Goal: Task Accomplishment & Management: Use online tool/utility

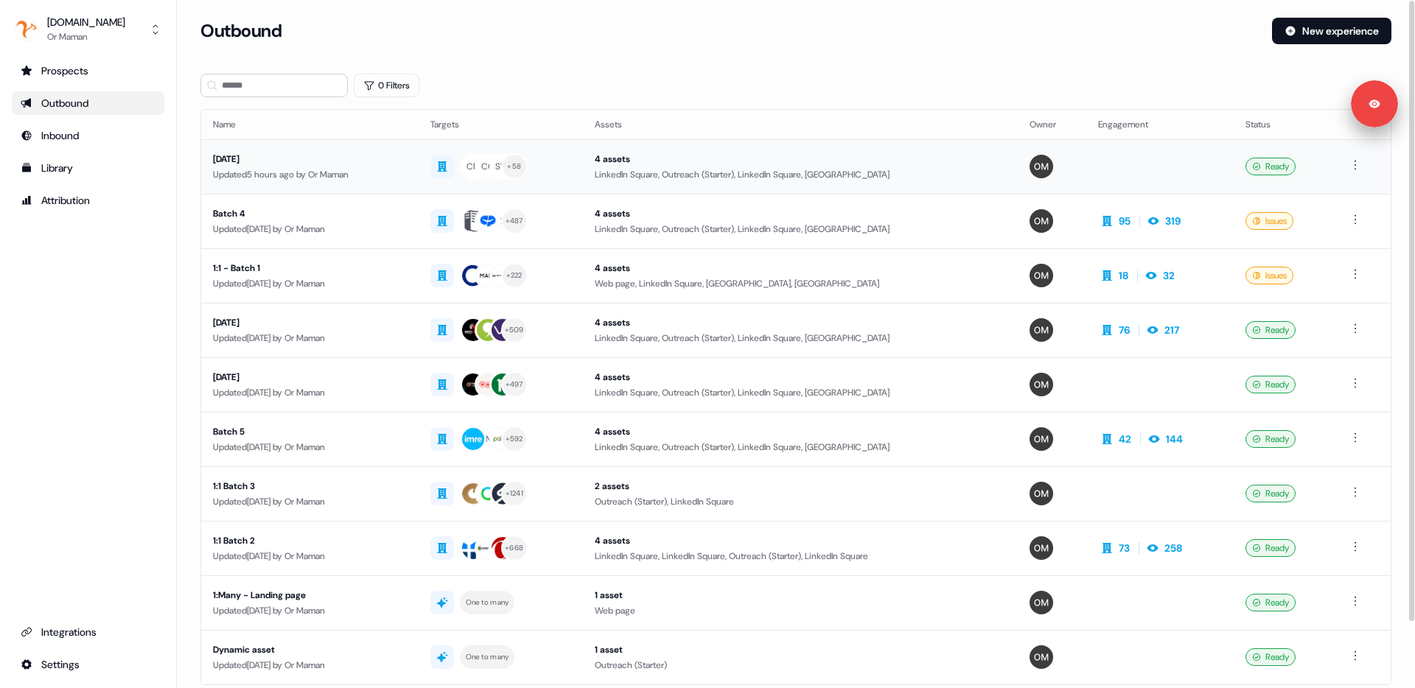
click at [359, 164] on div "[DATE]" at bounding box center [310, 159] width 194 height 15
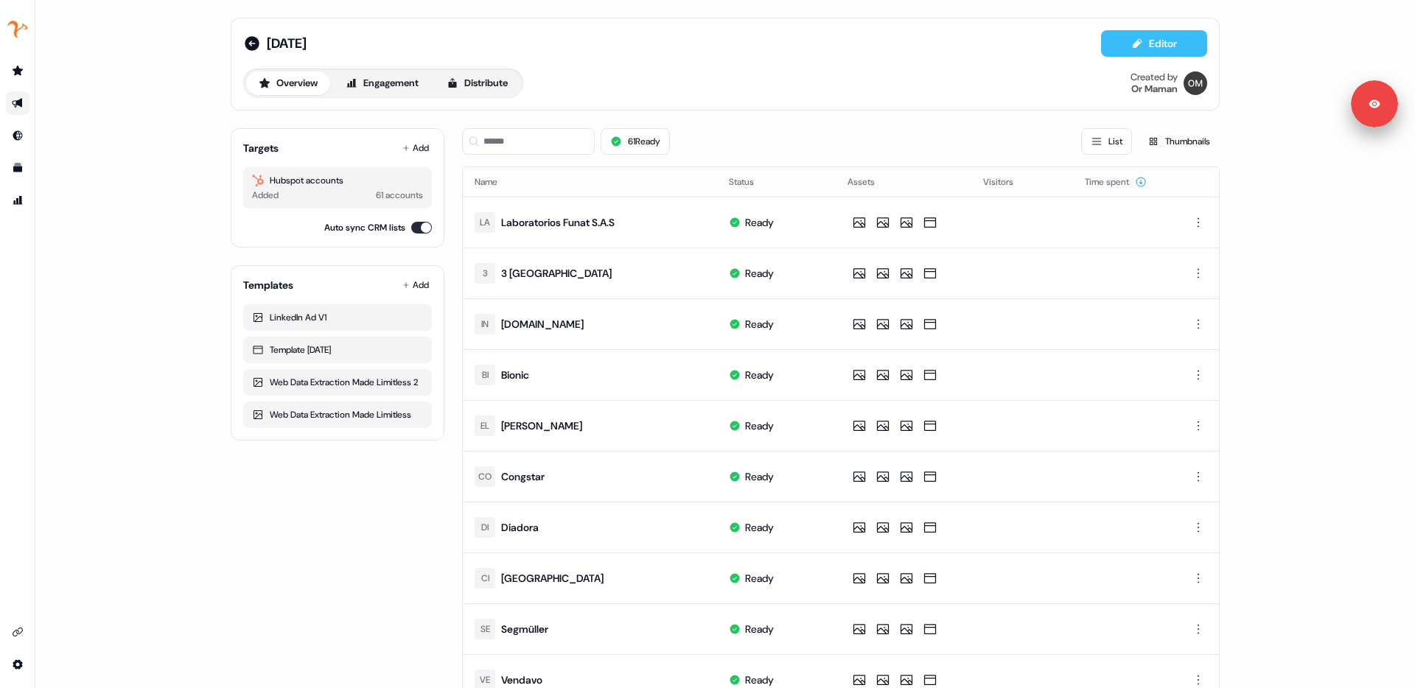
click at [1123, 42] on button "Editor" at bounding box center [1154, 43] width 106 height 27
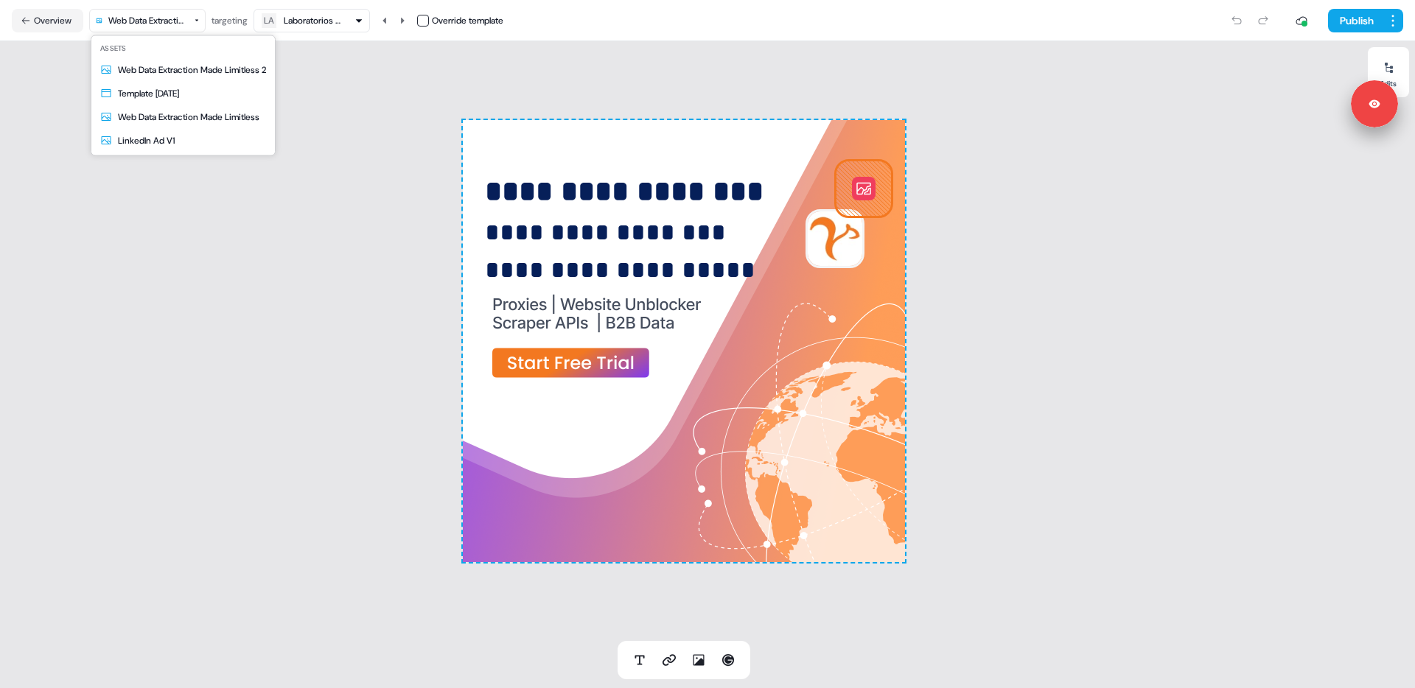
click at [185, 24] on html "**********" at bounding box center [707, 344] width 1415 height 688
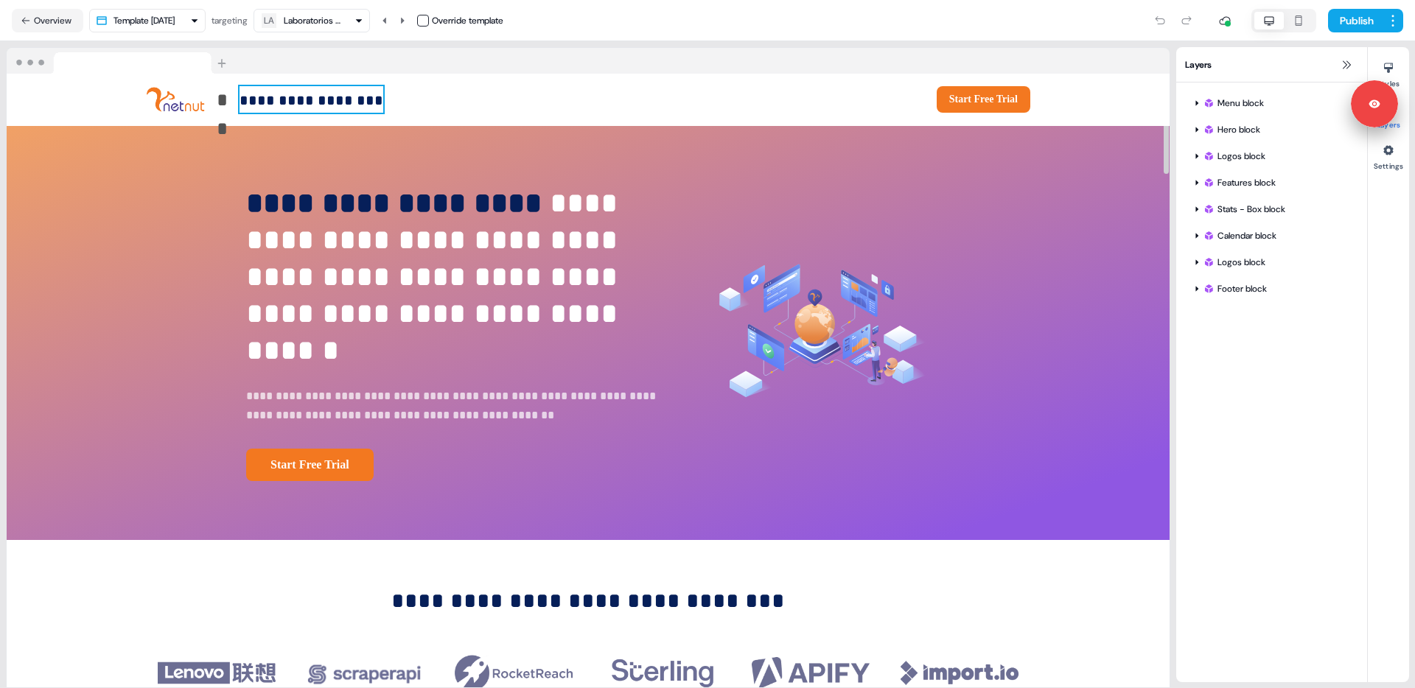
click at [304, 94] on span "**********" at bounding box center [312, 100] width 144 height 15
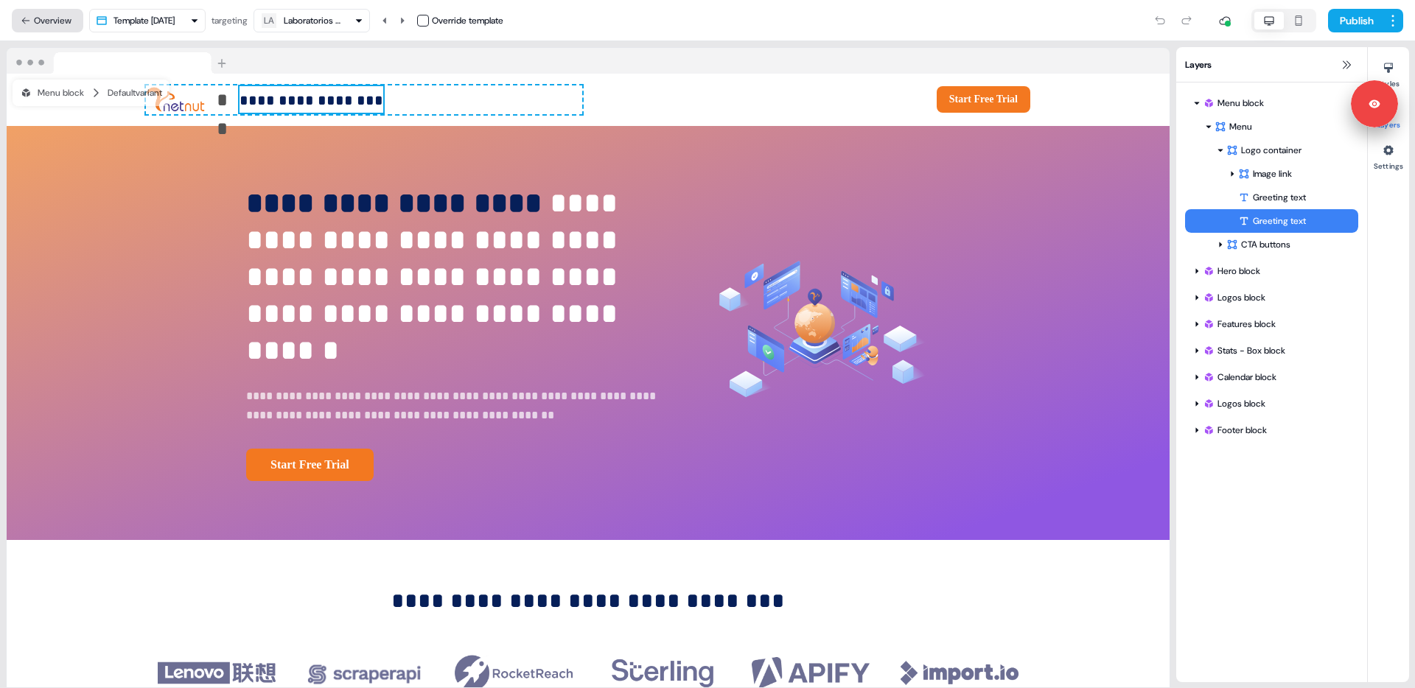
click at [55, 17] on button "Overview" at bounding box center [47, 21] width 71 height 24
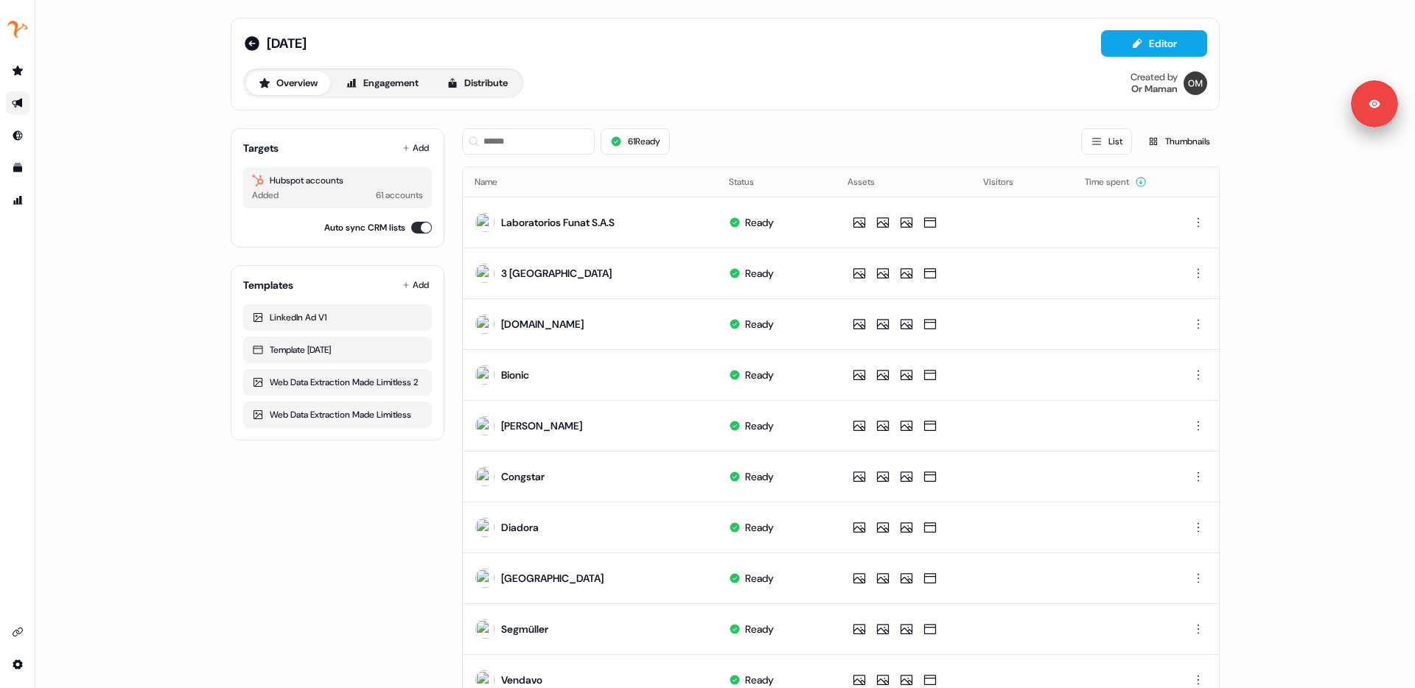
click at [21, 96] on link "Go to outbound experience" at bounding box center [18, 103] width 24 height 24
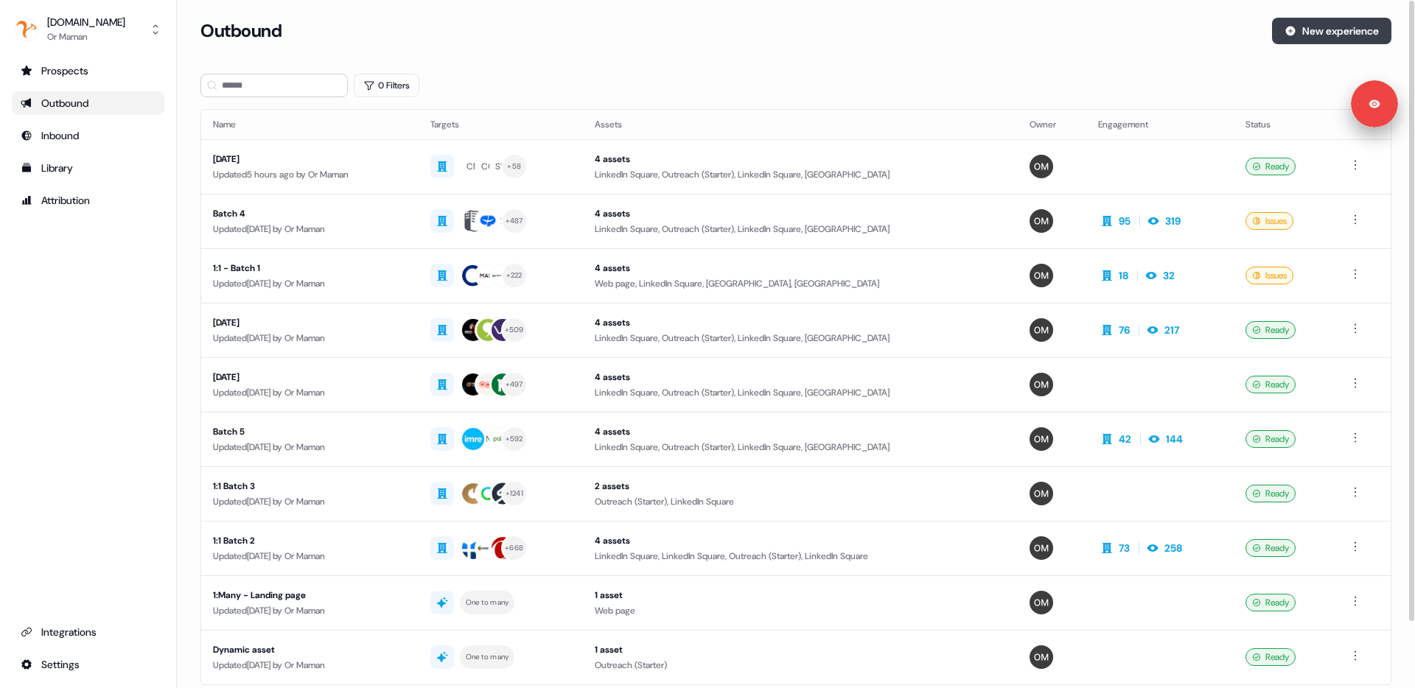
click at [1310, 39] on button "New experience" at bounding box center [1331, 31] width 119 height 27
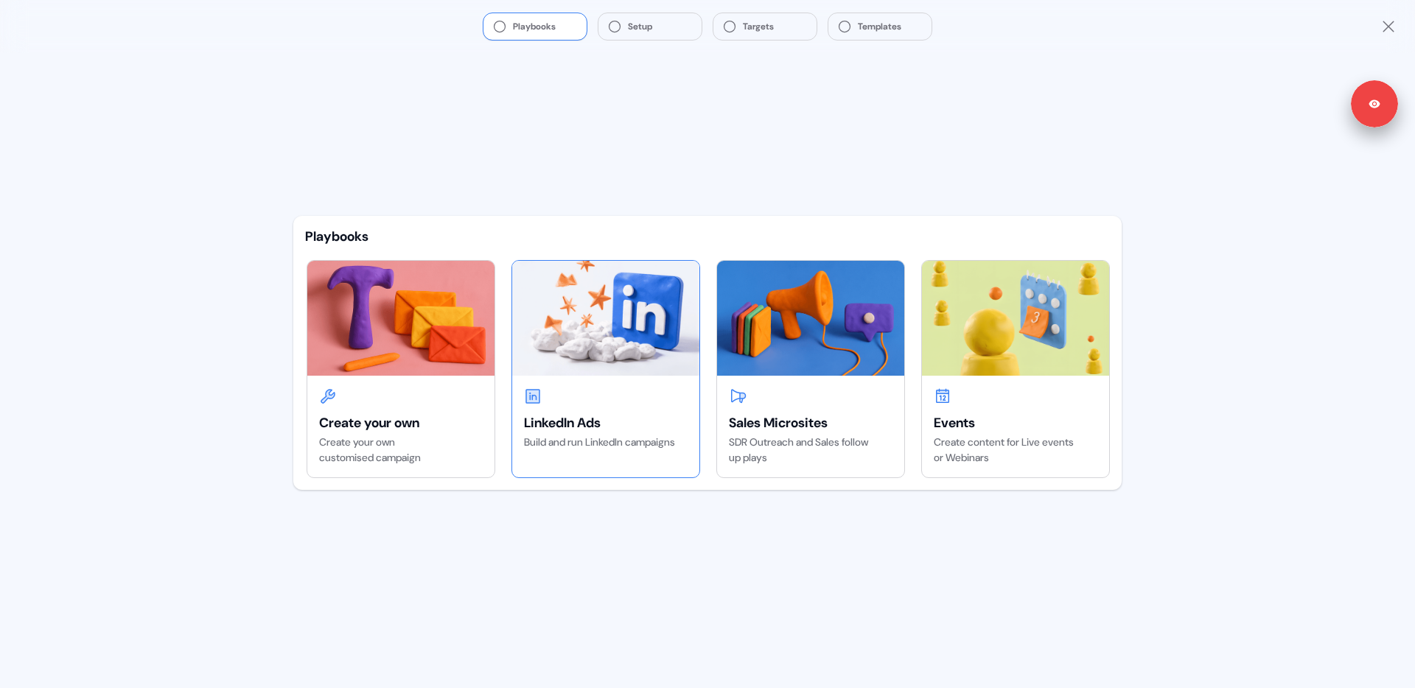
click at [523, 318] on img at bounding box center [605, 318] width 187 height 115
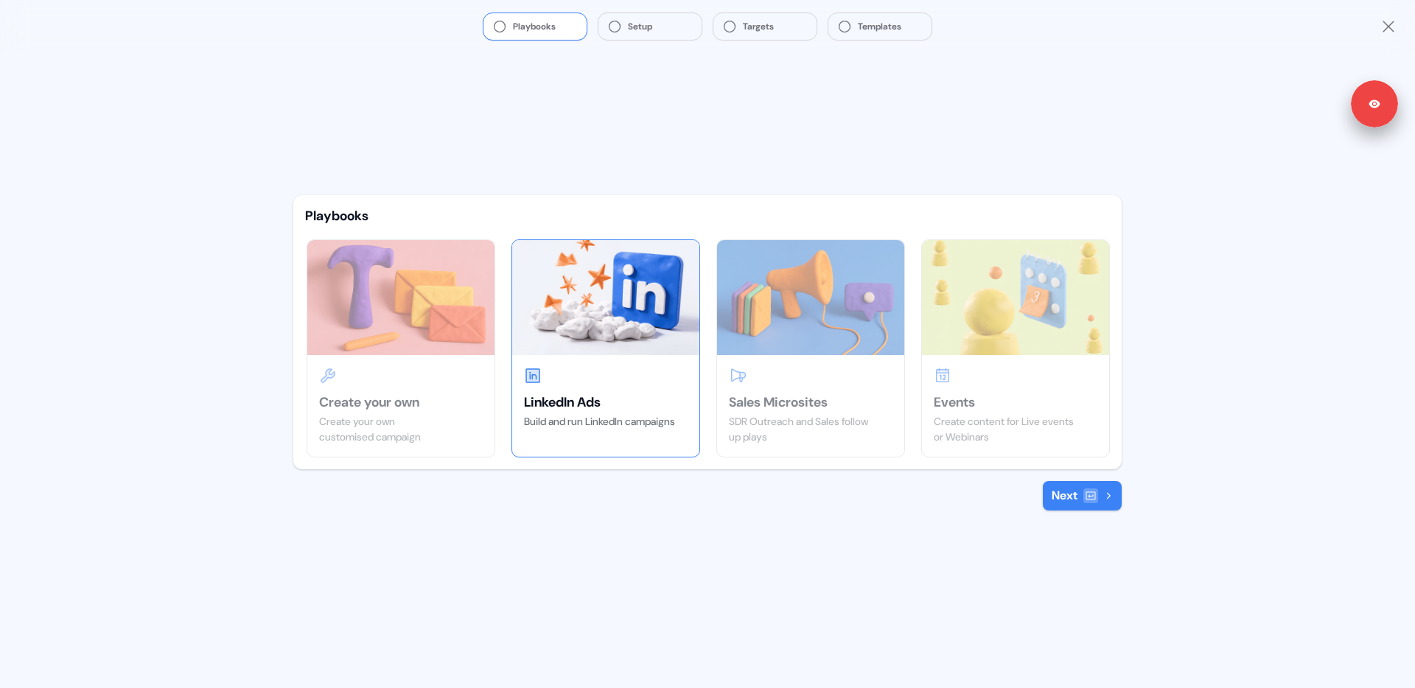
click at [1087, 501] on icon at bounding box center [1091, 496] width 12 height 12
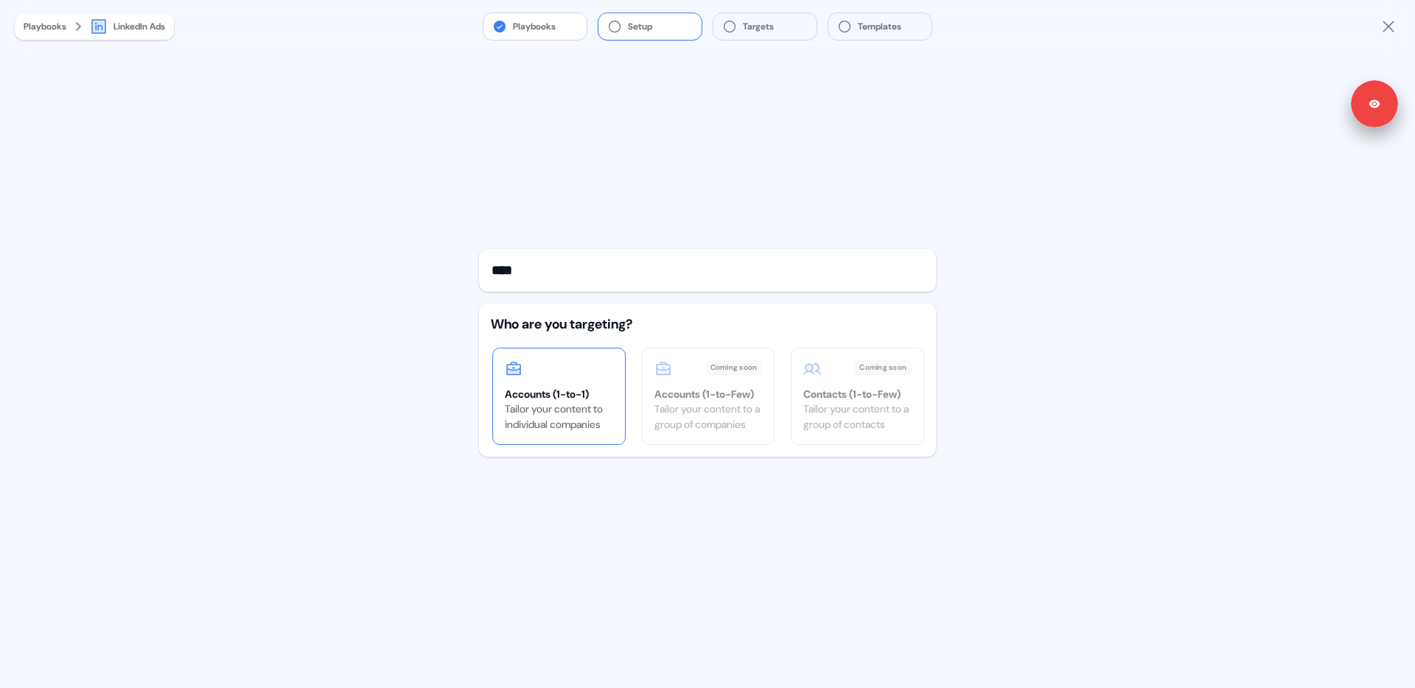
type input "****"
click at [568, 375] on div at bounding box center [559, 369] width 108 height 18
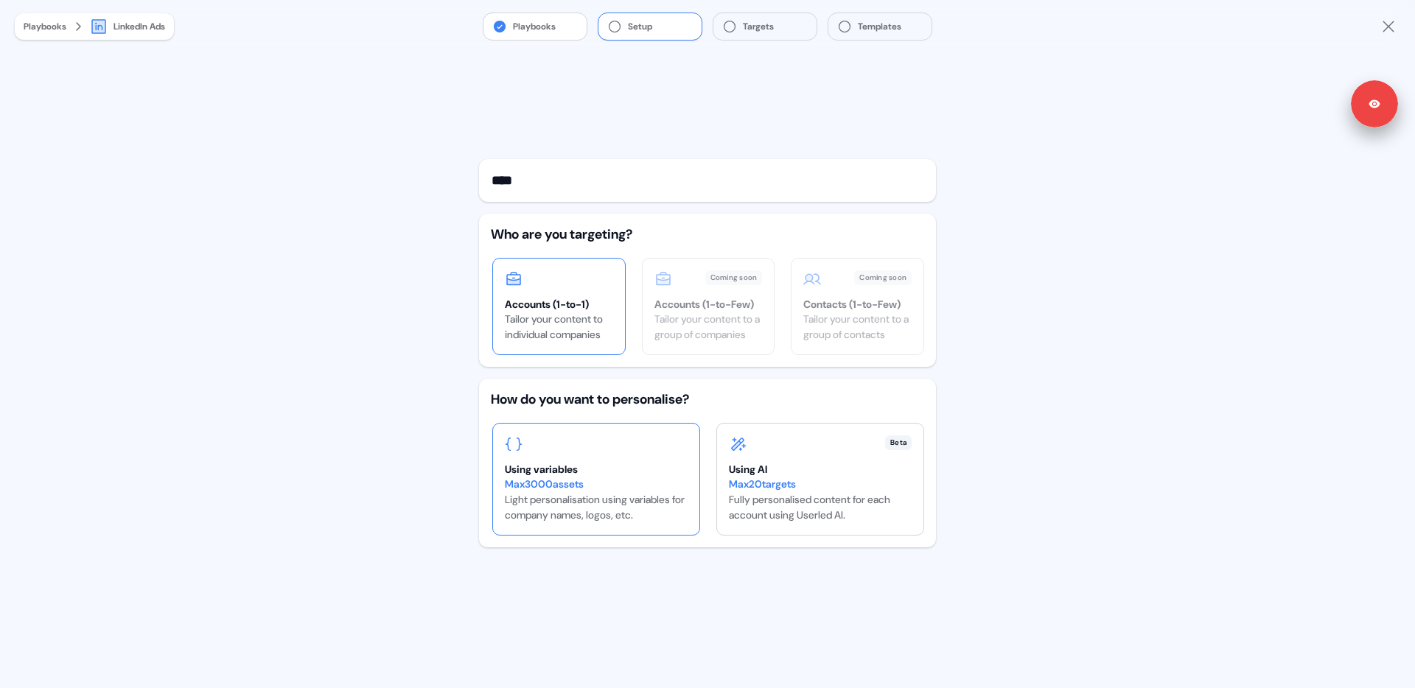
click at [660, 441] on div at bounding box center [596, 445] width 183 height 18
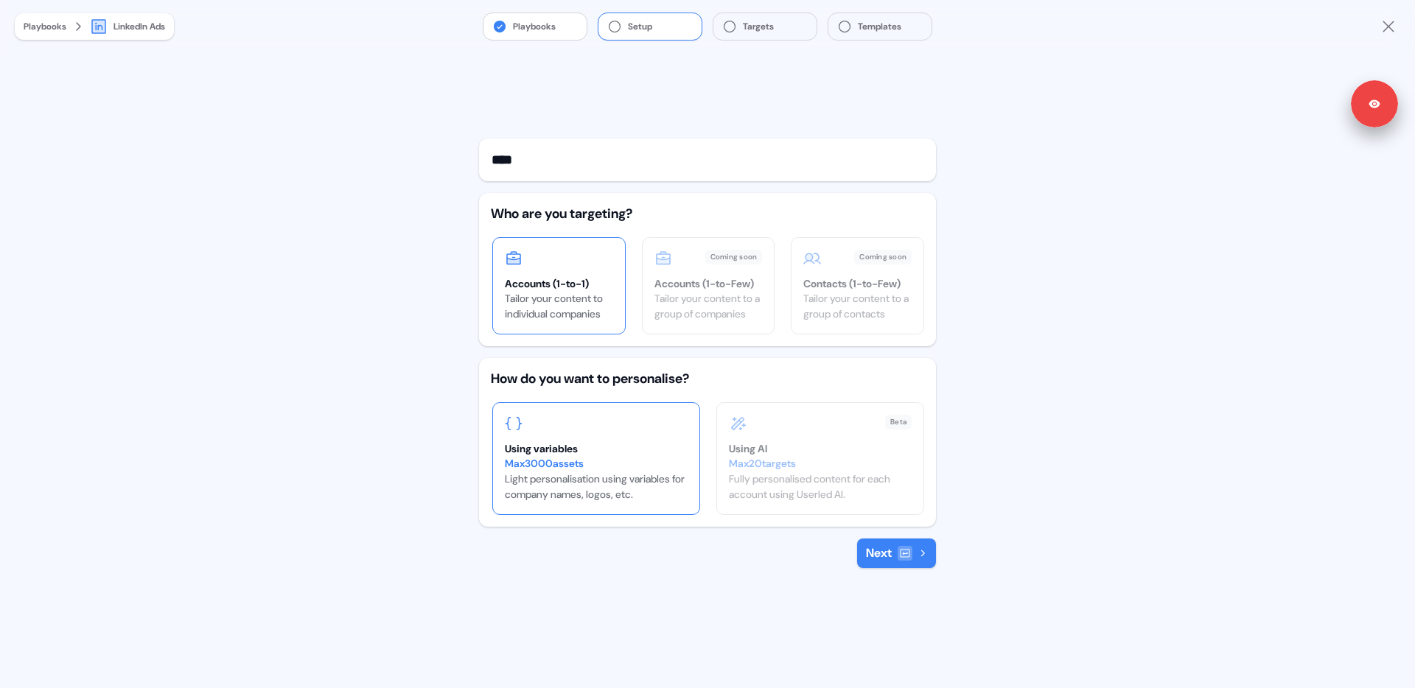
click at [934, 556] on button "Next" at bounding box center [896, 553] width 79 height 29
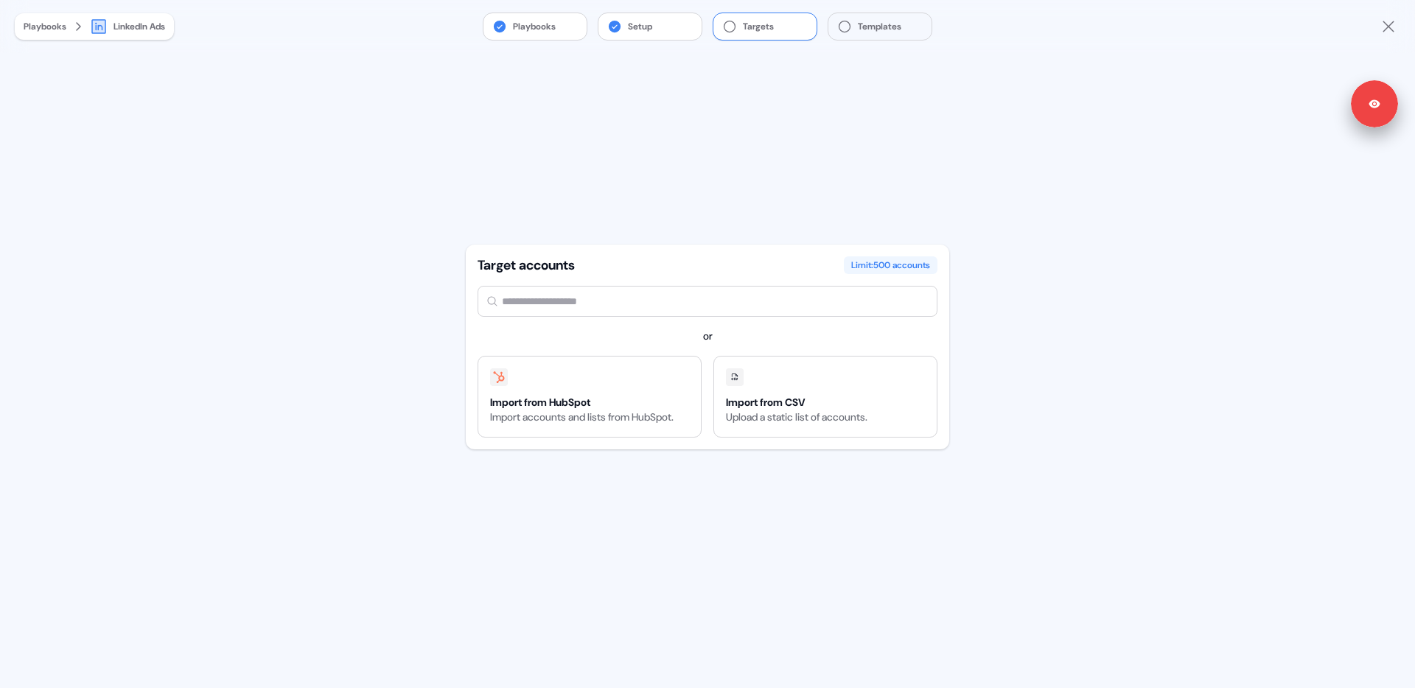
click at [1382, 25] on icon "Close" at bounding box center [1389, 27] width 18 height 18
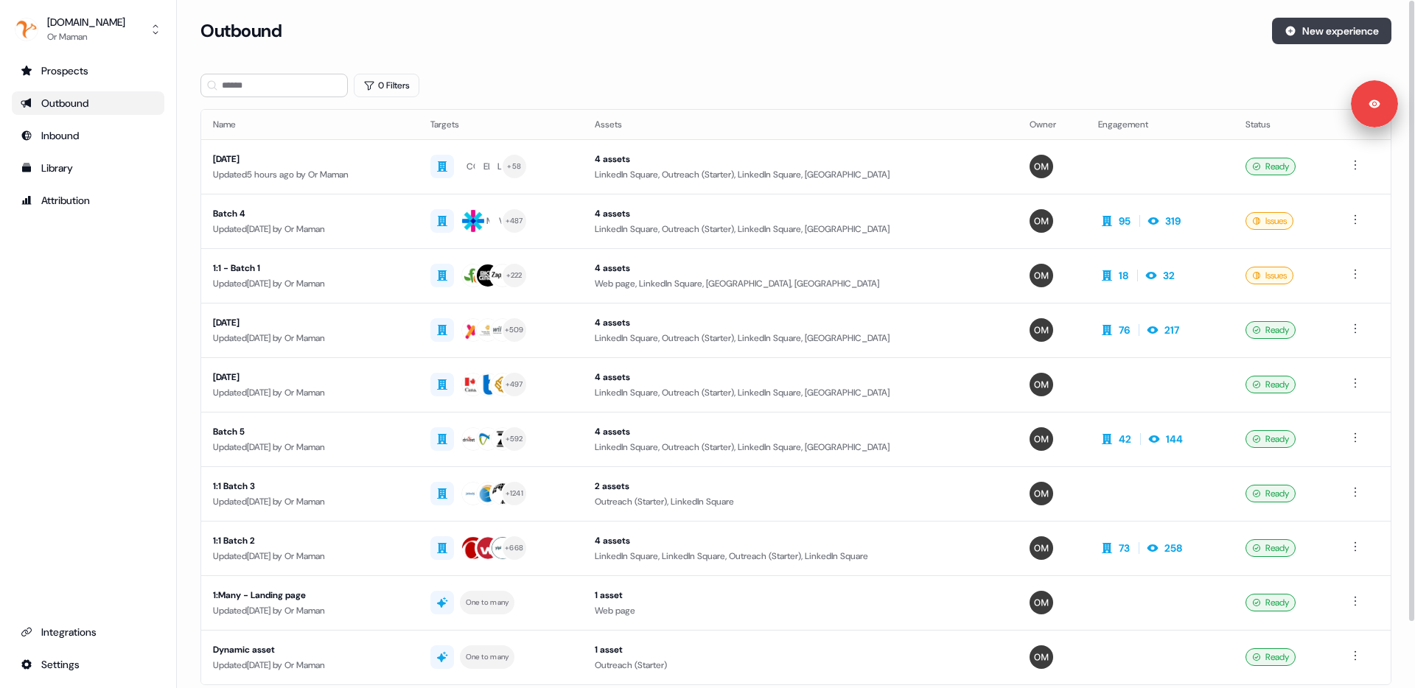
click at [1318, 21] on button "New experience" at bounding box center [1331, 31] width 119 height 27
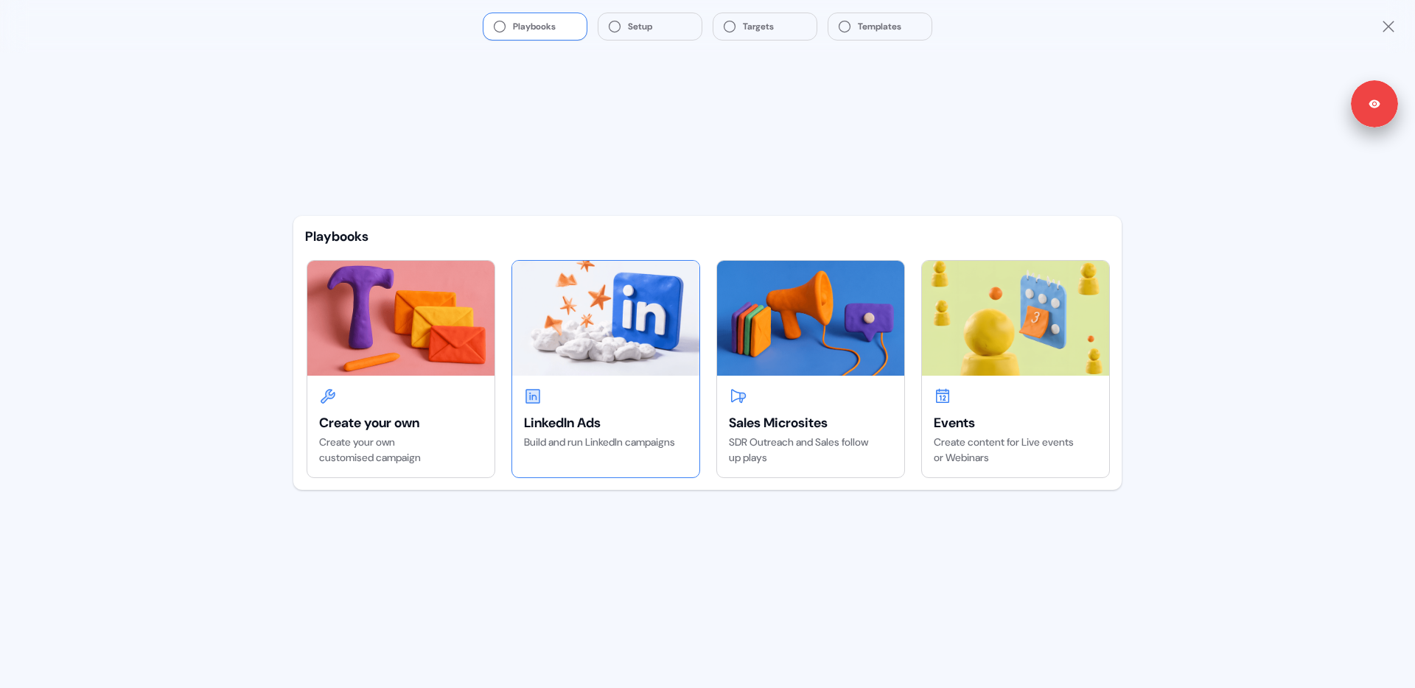
click at [577, 336] on img at bounding box center [605, 318] width 187 height 115
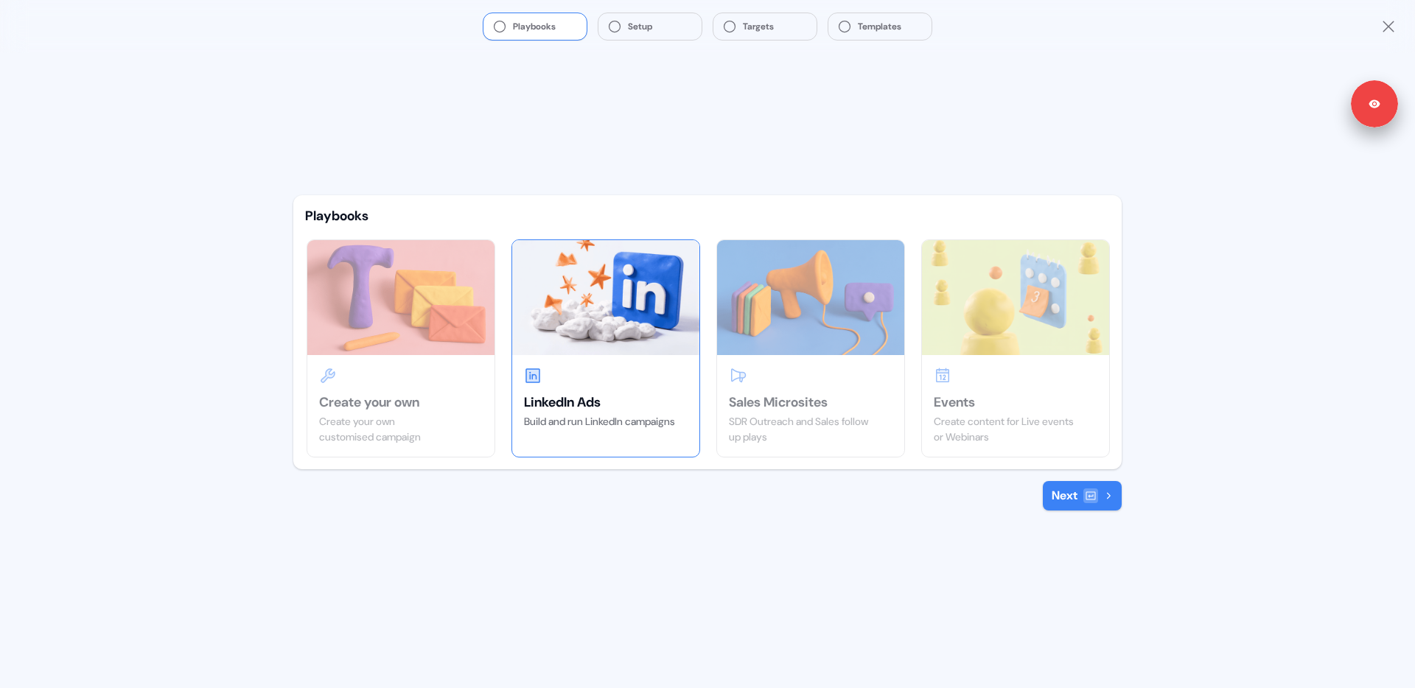
click at [1061, 492] on button "Next" at bounding box center [1082, 495] width 79 height 29
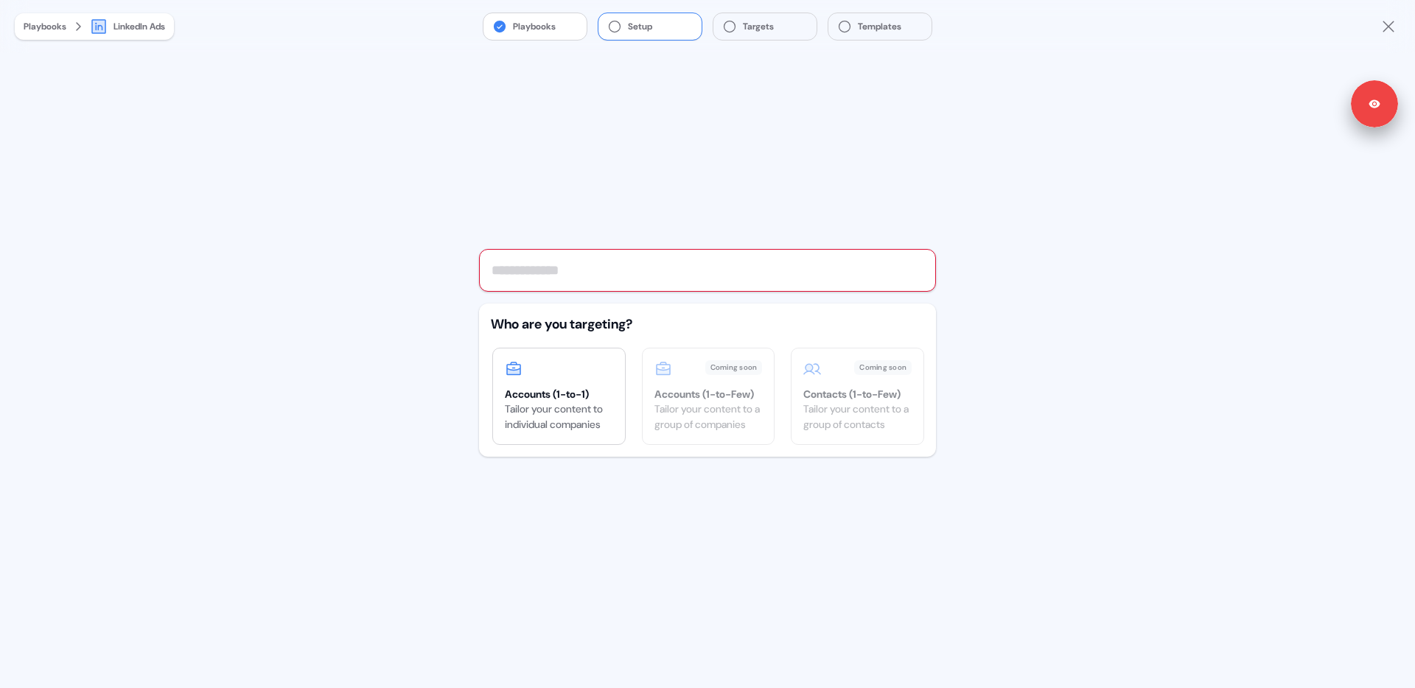
click at [547, 390] on div "Who are you targeting? Accounts (1-to-1) Tailor your content to individual comp…" at bounding box center [707, 380] width 457 height 153
